Goal: Navigation & Orientation: Find specific page/section

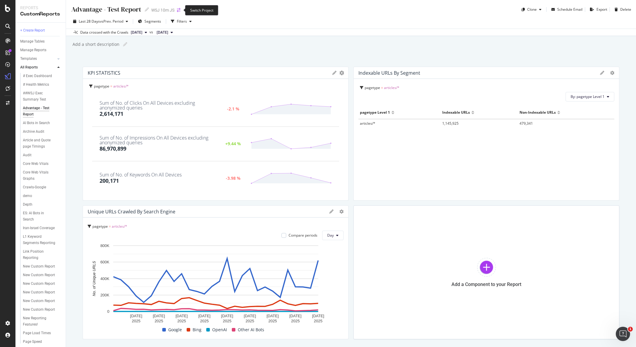
click at [177, 12] on icon "arrow-right-arrow-left" at bounding box center [179, 10] width 4 height 4
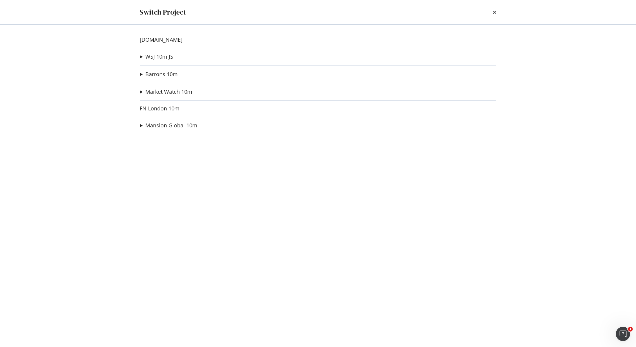
click at [155, 107] on link "FN London 10m" at bounding box center [160, 108] width 40 height 6
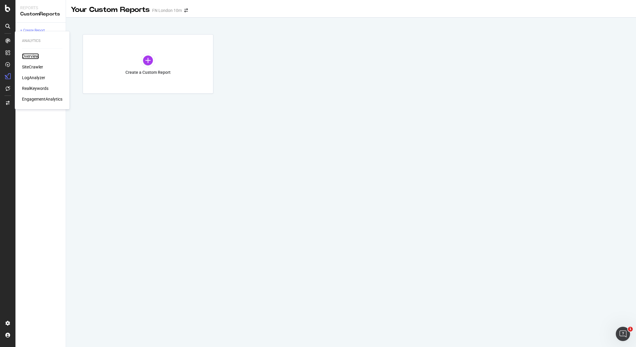
click at [26, 54] on div "Overview" at bounding box center [30, 56] width 17 height 6
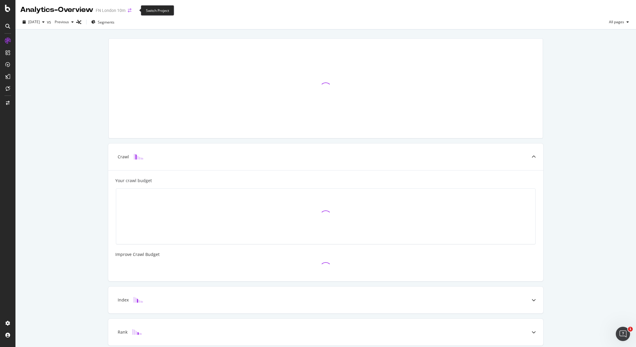
click at [131, 11] on icon "arrow-right-arrow-left" at bounding box center [130, 10] width 4 height 4
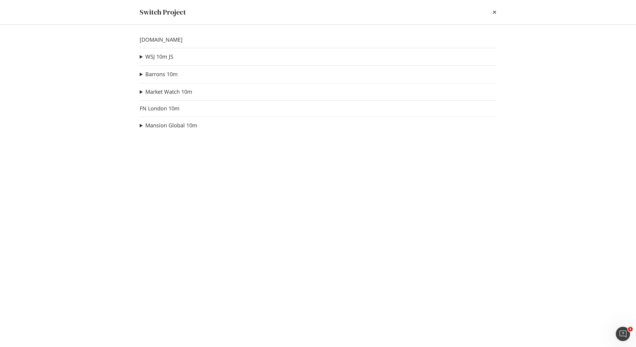
click at [492, 13] on div "Switch Project" at bounding box center [318, 12] width 357 height 10
click at [500, 11] on div "Switch Project" at bounding box center [318, 12] width 380 height 24
click at [496, 11] on div "Switch Project" at bounding box center [318, 12] width 380 height 24
click at [493, 14] on icon "times" at bounding box center [495, 12] width 4 height 5
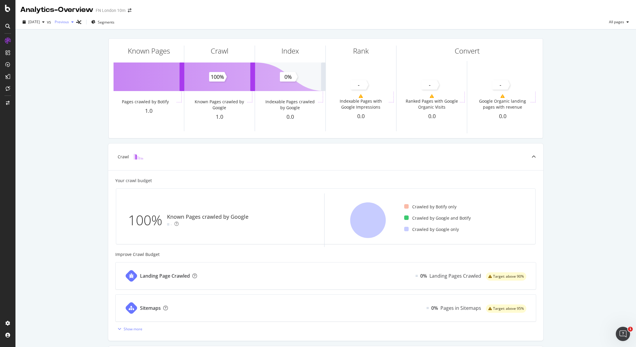
click at [74, 23] on icon "button" at bounding box center [72, 22] width 2 height 4
